Goal: Information Seeking & Learning: Learn about a topic

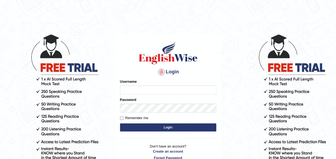
type input "Ummukulsu"
click at [151, 129] on button "Login" at bounding box center [168, 127] width 96 height 8
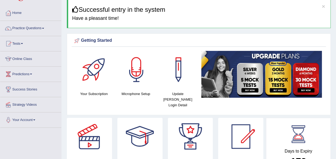
scroll to position [15, 0]
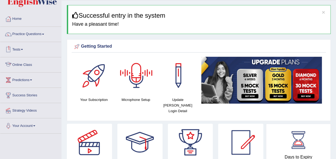
click at [22, 64] on link "Online Class" at bounding box center [30, 63] width 61 height 13
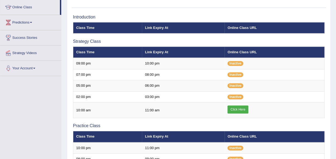
scroll to position [73, 0]
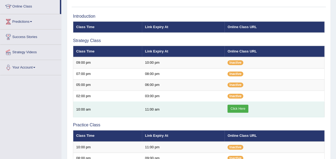
click at [237, 108] on link "Click Here" at bounding box center [237, 108] width 21 height 8
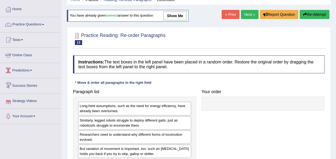
scroll to position [24, 0]
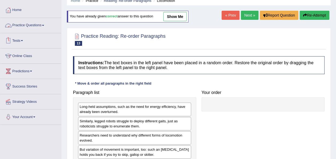
click at [33, 25] on link "Practice Questions" at bounding box center [30, 24] width 61 height 13
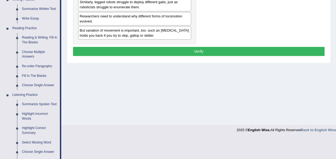
scroll to position [145, 0]
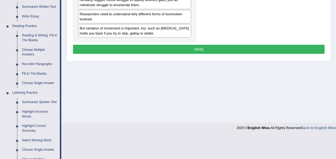
click at [32, 101] on link "Summarize Spoken Text" at bounding box center [40, 102] width 40 height 10
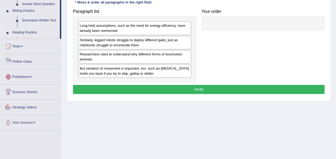
scroll to position [122, 0]
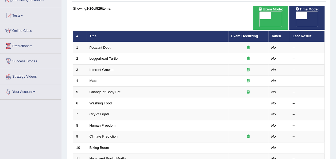
scroll to position [48, 0]
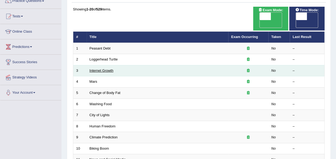
click at [100, 68] on link "Internet Growth" at bounding box center [102, 70] width 24 height 4
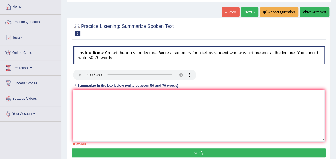
scroll to position [27, 0]
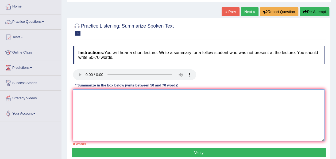
click at [81, 96] on textarea at bounding box center [198, 115] width 251 height 52
paste textarea "The speaker provided a comprehensive overview of [main topic], highlighting sev…"
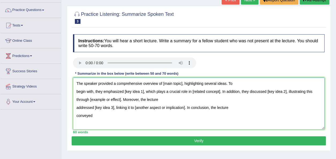
scroll to position [39, 0]
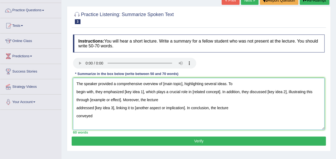
click at [181, 83] on textarea "The speaker provided a comprehensive overview of [main topic], highlighting sev…" at bounding box center [198, 104] width 251 height 52
click at [142, 91] on textarea "The speaker provided a comprehensive overview of rapid expansion of internet, h…" at bounding box center [198, 104] width 251 height 52
click at [224, 91] on textarea "The speaker provided a comprehensive overview of rapid expansion of internet, h…" at bounding box center [198, 104] width 251 height 52
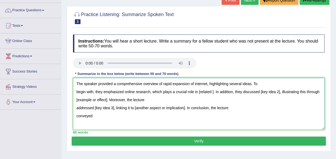
click at [211, 91] on textarea "The speaker provided a comprehensive overview of rapid expansion of internet, h…" at bounding box center [198, 104] width 251 height 52
click at [315, 91] on textarea "The speaker provided a comprehensive overview of rapid expansion of internet, h…" at bounding box center [198, 104] width 251 height 52
click at [172, 99] on textarea "The speaker provided a comprehensive overview of rapid expansion of internet, h…" at bounding box center [198, 104] width 251 height 52
click at [142, 99] on textarea "The speaker provided a comprehensive overview of rapid expansion of internet, h…" at bounding box center [198, 104] width 251 height 52
click at [113, 108] on textarea "The speaker provided a comprehensive overview of rapid expansion of internet, h…" at bounding box center [198, 104] width 251 height 52
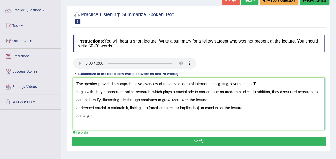
click at [200, 107] on textarea "The speaker provided a comprehensive overview of rapid expansion of internet, h…" at bounding box center [198, 104] width 251 height 52
click at [104, 119] on textarea "The speaker provided a comprehensive overview of rapid expansion of internet, h…" at bounding box center [198, 104] width 251 height 52
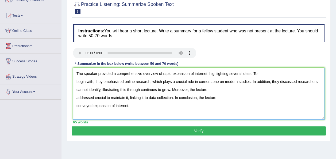
scroll to position [50, 0]
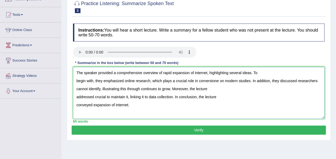
type textarea "The speaker provided a comprehensive overview of rapid expansion of internet, h…"
click at [172, 130] on button "Verify" at bounding box center [199, 129] width 254 height 9
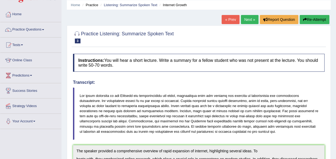
scroll to position [0, 0]
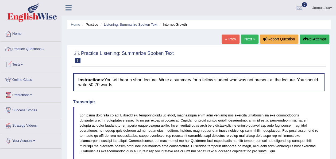
click at [27, 51] on link "Practice Questions" at bounding box center [30, 48] width 61 height 13
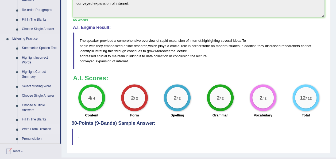
scroll to position [198, 0]
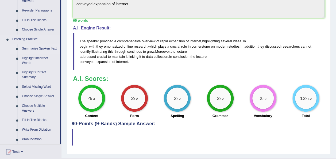
click at [36, 48] on link "Summarize Spoken Text" at bounding box center [40, 49] width 40 height 10
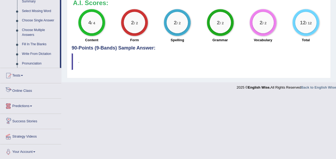
scroll to position [268, 0]
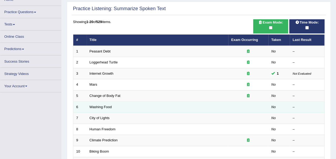
scroll to position [34, 0]
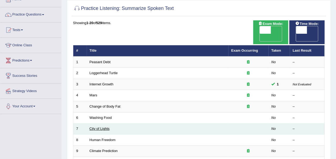
click at [103, 126] on link "City of Lights" at bounding box center [100, 128] width 20 height 4
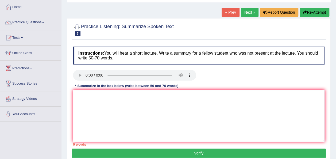
scroll to position [28, 0]
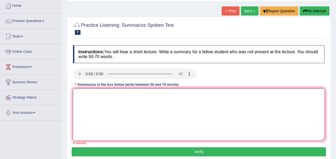
click at [81, 102] on textarea at bounding box center [198, 114] width 251 height 52
paste textarea "The speaker provided a comprehensive overview of [main topic], highlighting sev…"
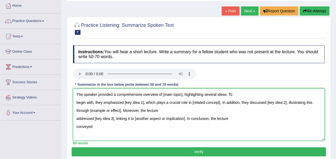
click at [181, 93] on textarea "The speaker provided a comprehensive overview of [main topic], highlighting sev…" at bounding box center [198, 114] width 251 height 52
click at [162, 94] on textarea "The speaker provided a comprehensive overview of], highlighting several ideas. …" at bounding box center [198, 114] width 251 height 52
click at [142, 102] on textarea "The speaker provided a comprehensive overview of city of light festival, highli…" at bounding box center [198, 114] width 251 height 52
click at [232, 102] on textarea "The speaker provided a comprehensive overview of city of light festival, highli…" at bounding box center [198, 114] width 251 height 52
click at [316, 102] on textarea "The speaker provided a comprehensive overview of city of light festival, highli…" at bounding box center [198, 114] width 251 height 52
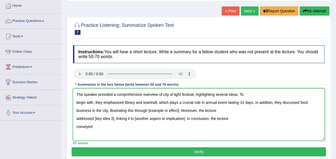
click at [180, 110] on textarea "The speaker provided a comprehensive overview of city of light festival, highli…" at bounding box center [198, 114] width 251 height 52
click at [113, 118] on textarea "The speaker provided a comprehensive overview of city of light festival, highli…" at bounding box center [198, 114] width 251 height 52
type textarea "The speaker provided a comprehensive overview of city of light festival, highli…"
click at [94, 118] on textarea "The speaker provided a comprehensive overview of city of light festival, highli…" at bounding box center [198, 114] width 251 height 52
click at [194, 118] on textarea "The speaker provided a comprehensive overview of city of light festival, highli…" at bounding box center [198, 114] width 251 height 52
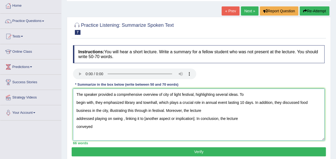
click at [195, 118] on textarea "The speaker provided a comprehensive overview of city of light festival, highli…" at bounding box center [198, 114] width 251 height 52
click at [143, 118] on textarea "The speaker provided a comprehensive overview of city of light festival, highli…" at bounding box center [198, 114] width 251 height 52
click at [168, 119] on textarea "The speaker provided a comprehensive overview of city of light festival, highli…" at bounding box center [198, 114] width 251 height 52
click at [99, 125] on textarea "The speaker provided a comprehensive overview of city of light festival, highli…" at bounding box center [198, 114] width 251 height 52
click at [152, 111] on textarea "The speaker provided a comprehensive overview of city of light festival, highli…" at bounding box center [198, 114] width 251 height 52
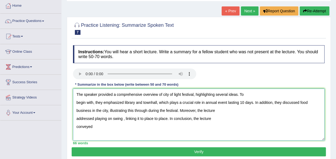
click at [126, 127] on textarea "The speaker provided a comprehensive overview of city of light festival, highli…" at bounding box center [198, 114] width 251 height 52
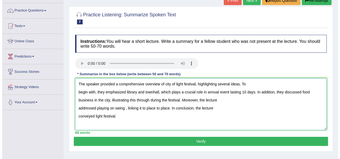
scroll to position [39, 0]
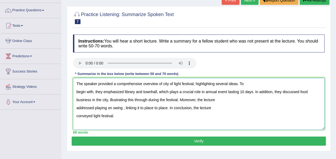
type textarea "The speaker provided a comprehensive overview of city of light festival, highli…"
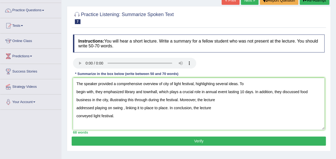
click at [149, 138] on button "Verify" at bounding box center [199, 140] width 254 height 9
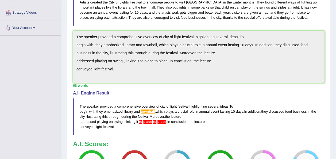
scroll to position [112, 0]
drag, startPoint x: 79, startPoint y: 104, endPoint x: 98, endPoint y: 97, distance: 20.0
click at [98, 97] on div "A.I. Engine Result: The speaker provided a comprehensive overview of city of li…" at bounding box center [198, 113] width 251 height 44
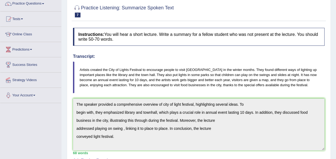
scroll to position [40, 0]
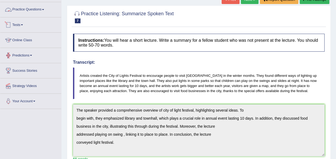
click at [26, 9] on link "Practice Questions" at bounding box center [30, 8] width 61 height 13
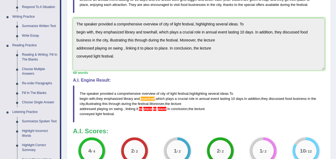
scroll to position [131, 0]
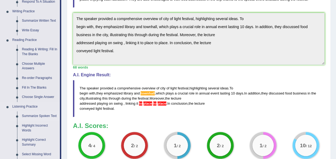
click at [39, 113] on link "Summarize Spoken Text" at bounding box center [40, 116] width 40 height 10
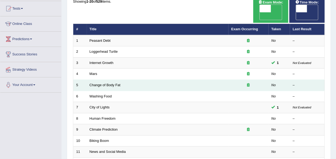
scroll to position [57, 0]
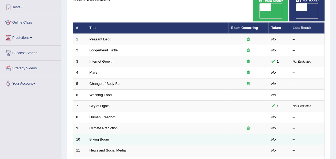
click at [103, 137] on link "Biking Boom" at bounding box center [100, 139] width 20 height 4
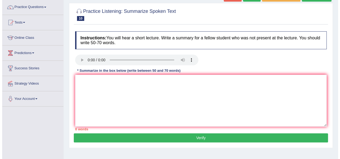
scroll to position [42, 0]
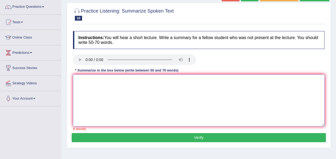
click at [103, 114] on textarea at bounding box center [198, 100] width 251 height 52
click at [83, 80] on textarea at bounding box center [198, 100] width 251 height 52
paste textarea "The speaker provided a comprehensive overview of [main topic], highlighting sev…"
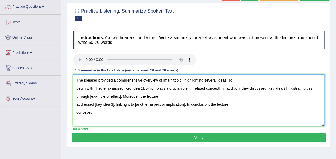
click at [181, 81] on textarea "The speaker provided a comprehensive overview of [main topic], highlighting sev…" at bounding box center [198, 100] width 251 height 52
click at [142, 88] on textarea "The speaker provided a comprehensive overview of bicycling in United States, hi…" at bounding box center [198, 100] width 251 height 52
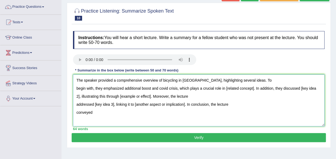
click at [253, 88] on textarea "The speaker provided a comprehensive overview of bicycling in United States, hi…" at bounding box center [198, 100] width 251 height 52
click at [177, 88] on textarea "The speaker provided a comprehensive overview of bicycling in United States, hi…" at bounding box center [198, 100] width 251 height 52
click at [305, 88] on textarea "The speaker provided a comprehensive overview of bicycling in United States, hi…" at bounding box center [198, 100] width 251 height 52
click at [146, 96] on textarea "The speaker provided a comprehensive overview of bicycling in United States, hi…" at bounding box center [198, 100] width 251 height 52
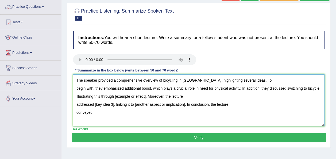
click at [146, 96] on textarea "The speaker provided a comprehensive overview of bicycling in United States, hi…" at bounding box center [198, 100] width 251 height 52
click at [113, 104] on textarea "The speaker provided a comprehensive overview of bicycling in United States, hi…" at bounding box center [198, 100] width 251 height 52
click at [217, 104] on textarea "The speaker provided a comprehensive overview of bicycling in United States, hi…" at bounding box center [198, 100] width 251 height 52
click at [107, 115] on textarea "The speaker provided a comprehensive overview of bicycling in United States, hi…" at bounding box center [198, 100] width 251 height 52
click at [127, 111] on textarea "The speaker provided a comprehensive overview of bicycling in United States, hi…" at bounding box center [198, 100] width 251 height 52
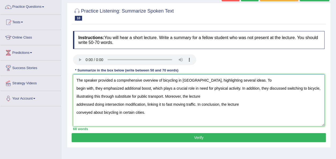
type textarea "The speaker provided a comprehensive overview of bicycling in United States, hi…"
click at [176, 136] on button "Verify" at bounding box center [199, 137] width 254 height 9
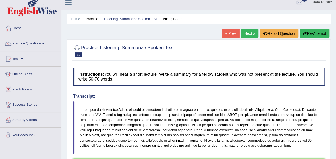
scroll to position [5, 0]
click at [36, 43] on link "Practice Questions" at bounding box center [30, 42] width 61 height 13
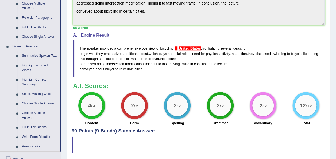
scroll to position [211, 0]
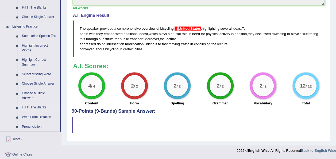
click at [33, 106] on link "Fill In The Blanks" at bounding box center [40, 108] width 40 height 10
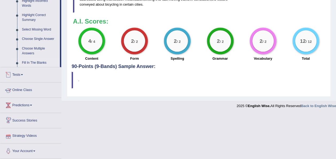
scroll to position [209, 0]
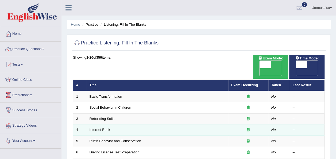
scroll to position [27, 0]
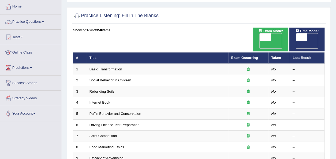
click at [260, 41] on span "OFF" at bounding box center [254, 44] width 11 height 7
checkbox input "true"
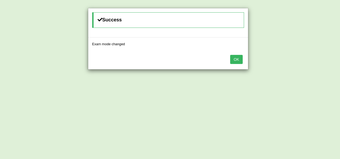
click at [316, 37] on div "Success Exam mode changed OK" at bounding box center [170, 79] width 340 height 159
click at [239, 59] on button "OK" at bounding box center [236, 59] width 12 height 9
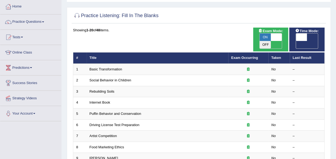
click at [296, 41] on span "OFF" at bounding box center [290, 44] width 11 height 7
checkbox input "true"
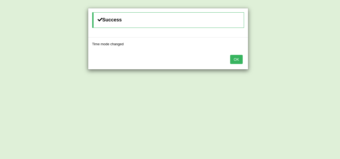
click at [234, 59] on button "OK" at bounding box center [236, 59] width 12 height 9
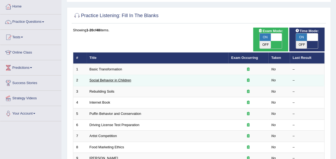
click at [111, 78] on link "Social Behavior in Children" at bounding box center [111, 80] width 42 height 4
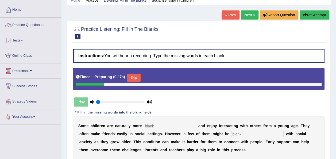
scroll to position [48, 0]
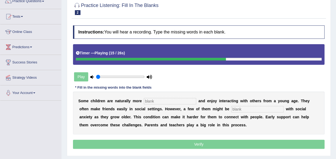
click at [174, 98] on input "text" at bounding box center [170, 101] width 52 height 6
type input "sociable"
click at [231, 106] on input "text" at bounding box center [257, 109] width 52 height 6
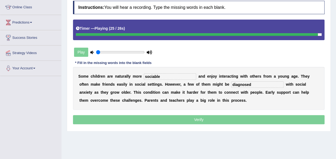
scroll to position [73, 0]
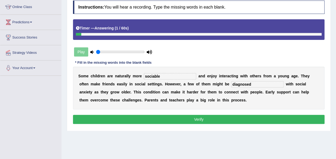
type input "diagnosed"
click at [209, 119] on button "Verify" at bounding box center [198, 119] width 251 height 9
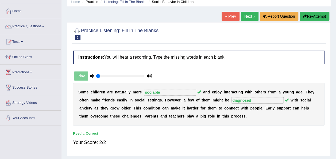
scroll to position [9, 0]
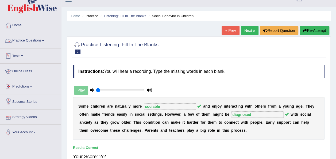
click at [28, 41] on link "Practice Questions" at bounding box center [30, 39] width 61 height 13
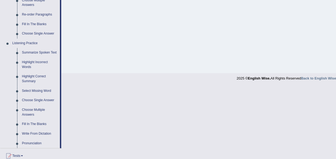
scroll to position [194, 0]
click at [33, 125] on link "Fill In The Blanks" at bounding box center [40, 124] width 40 height 10
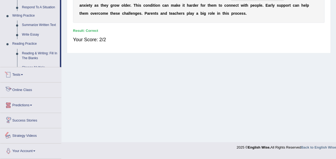
scroll to position [264, 0]
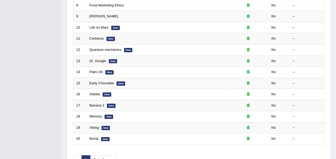
scroll to position [170, 0]
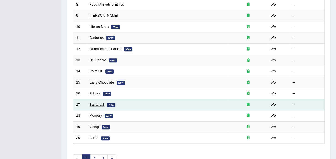
click at [93, 102] on link "Banana 2" at bounding box center [97, 104] width 15 height 4
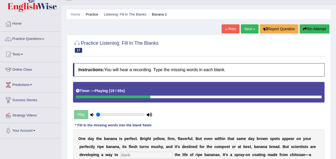
scroll to position [9, 0]
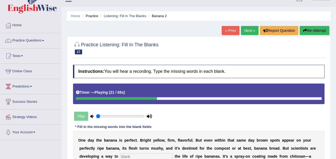
click at [307, 28] on button "Re-Attempt" at bounding box center [315, 30] width 30 height 9
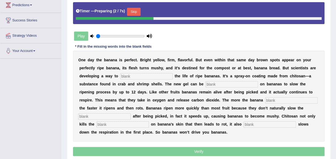
scroll to position [92, 0]
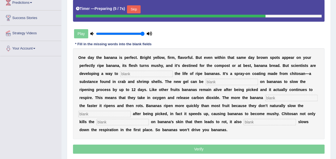
drag, startPoint x: 110, startPoint y: 32, endPoint x: 164, endPoint y: 35, distance: 54.1
type input "1"
click at [145, 35] on input "range" at bounding box center [120, 34] width 49 height 4
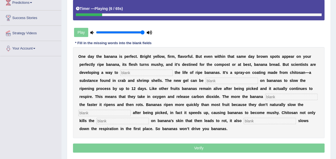
click at [120, 71] on input "text" at bounding box center [146, 72] width 52 height 6
type input "extend"
click at [205, 80] on input "text" at bounding box center [231, 80] width 52 height 6
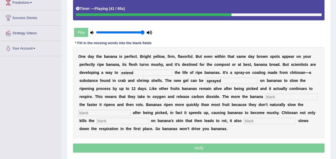
type input "sprayed"
click at [265, 96] on input "text" at bounding box center [291, 97] width 52 height 6
type input "breeds"
click at [131, 110] on input "text" at bounding box center [104, 113] width 52 height 6
type input "respiration"
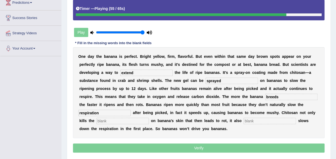
click at [149, 118] on input "text" at bounding box center [122, 121] width 52 height 6
type input "bacteria"
click at [243, 120] on input "text" at bounding box center [269, 121] width 52 height 6
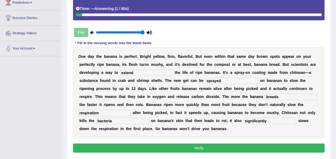
type input "significantly"
click at [149, 143] on button "Verify" at bounding box center [198, 147] width 251 height 9
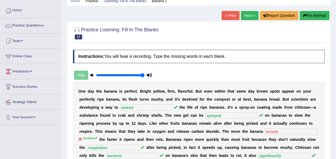
scroll to position [23, 0]
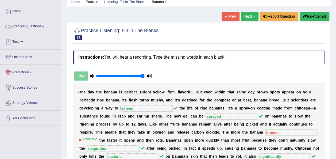
click at [32, 25] on link "Practice Questions" at bounding box center [30, 25] width 61 height 13
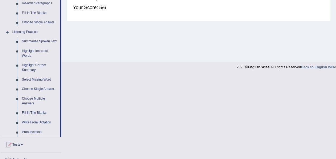
scroll to position [236, 0]
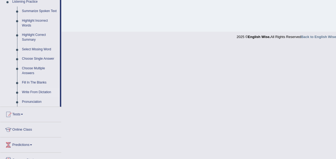
click at [34, 91] on link "Write From Dictation" at bounding box center [40, 92] width 40 height 10
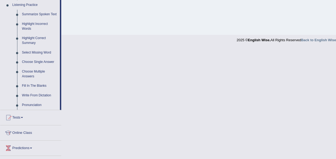
scroll to position [0, 0]
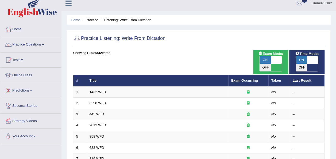
scroll to position [3, 0]
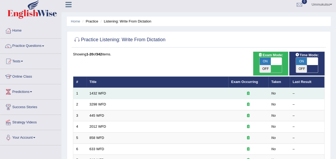
click at [162, 88] on td "1432 WFD" at bounding box center [158, 93] width 142 height 11
click at [99, 91] on link "1432 WFD" at bounding box center [98, 93] width 17 height 4
